Goal: Task Accomplishment & Management: Use online tool/utility

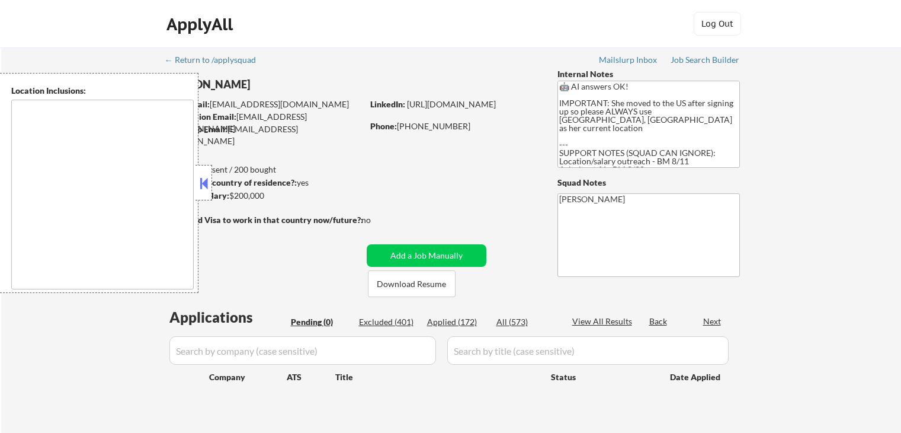
type textarea "[GEOGRAPHIC_DATA], [GEOGRAPHIC_DATA] [GEOGRAPHIC_DATA], [GEOGRAPHIC_DATA] [GEOG…"
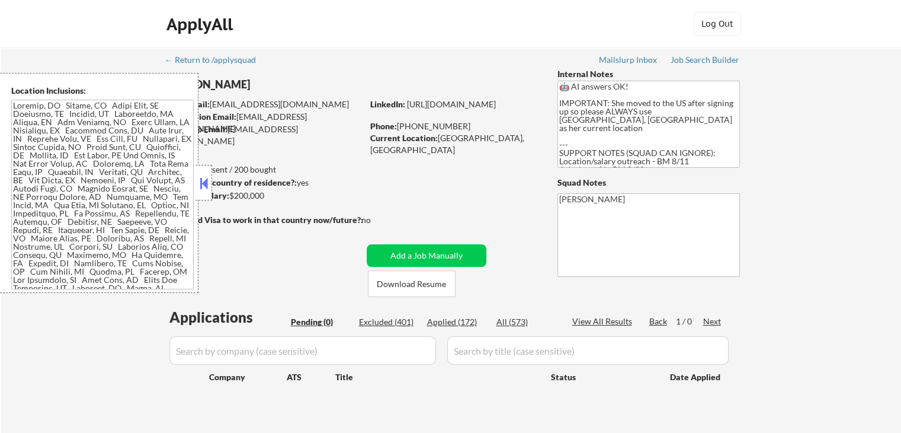
click at [206, 188] on button at bounding box center [203, 183] width 13 height 18
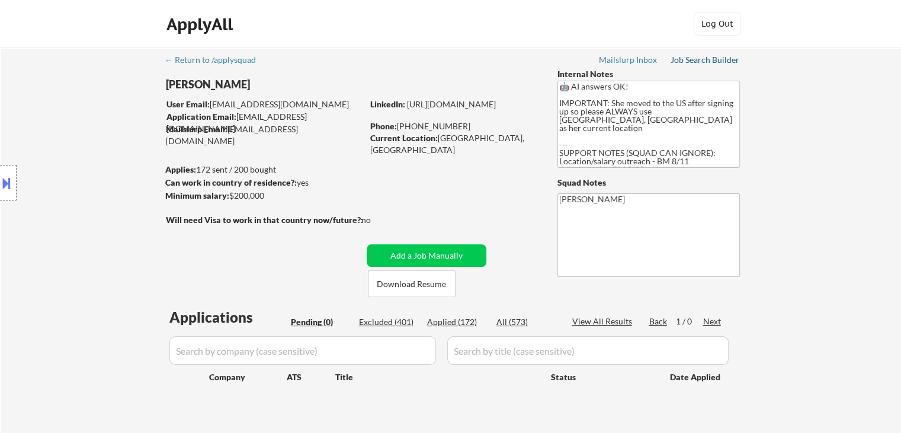
click at [711, 57] on div "Job Search Builder" at bounding box center [705, 60] width 69 height 8
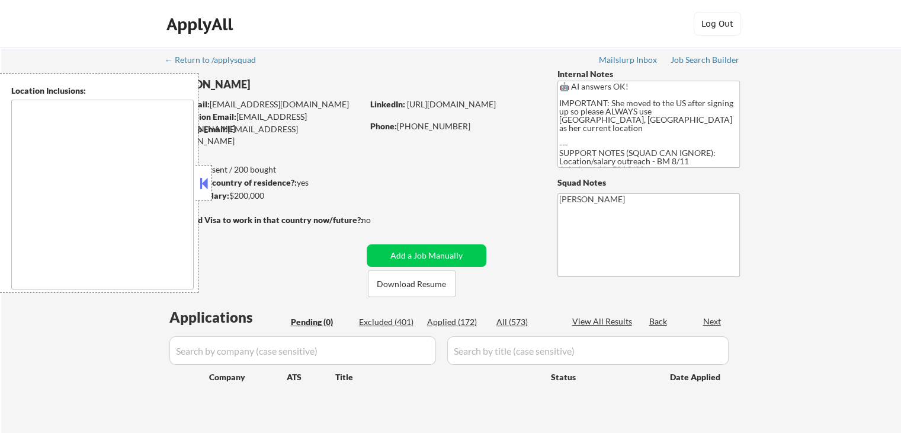
type textarea "[GEOGRAPHIC_DATA], [GEOGRAPHIC_DATA] [GEOGRAPHIC_DATA], [GEOGRAPHIC_DATA] [GEOG…"
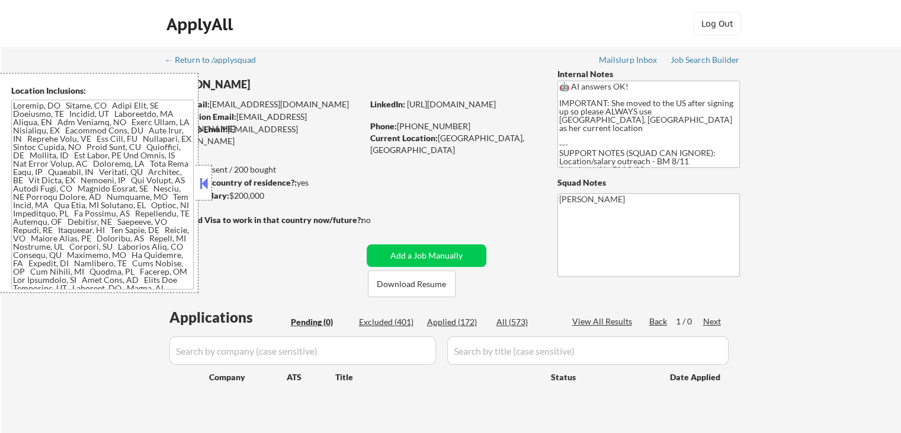
click at [204, 188] on button at bounding box center [203, 183] width 13 height 18
